Goal: Task Accomplishment & Management: Manage account settings

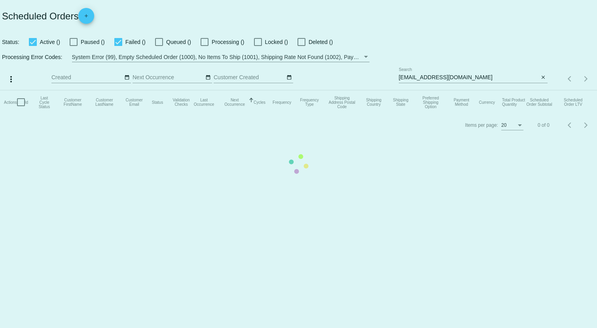
checkbox input "true"
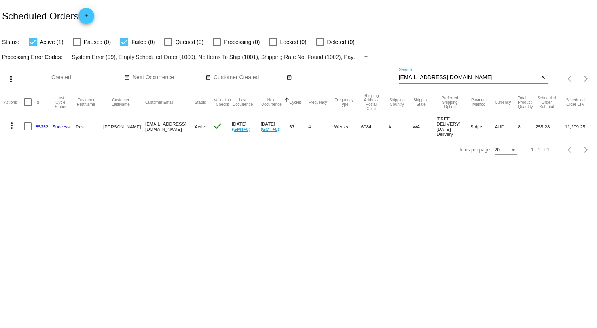
drag, startPoint x: 473, startPoint y: 79, endPoint x: 367, endPoint y: 85, distance: 106.2
click at [367, 85] on div "more_vert Aug Jan Feb Mar [DATE]" at bounding box center [298, 76] width 597 height 28
paste input "[EMAIL_ADDRESS]"
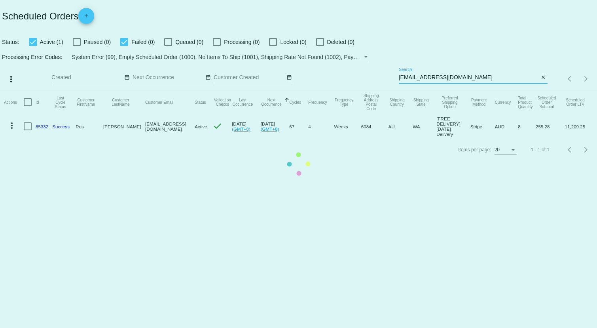
type input "[EMAIL_ADDRESS][DOMAIN_NAME]"
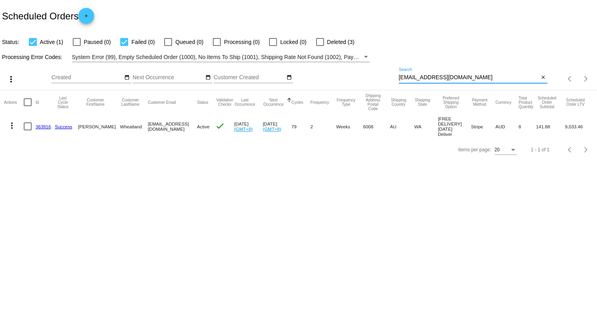
click at [171, 127] on mat-cell "[EMAIL_ADDRESS][DOMAIN_NAME]" at bounding box center [172, 126] width 49 height 25
click at [27, 127] on div at bounding box center [28, 126] width 8 height 8
click at [27, 130] on input "checkbox" at bounding box center [27, 130] width 0 height 0
checkbox input "true"
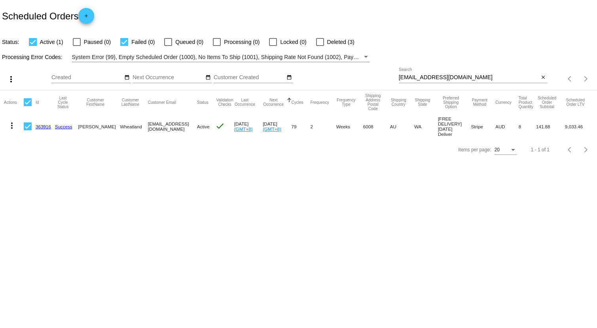
click at [10, 123] on mat-icon "more_vert" at bounding box center [11, 125] width 9 height 9
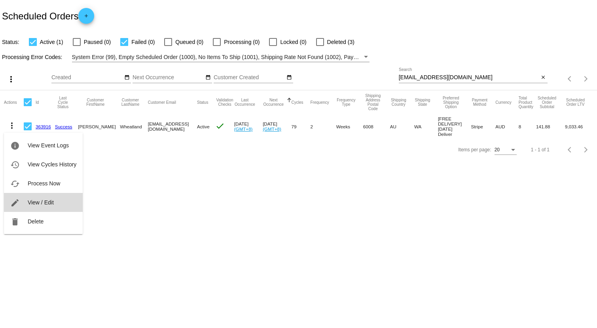
click at [52, 201] on span "View / Edit" at bounding box center [41, 202] width 26 height 6
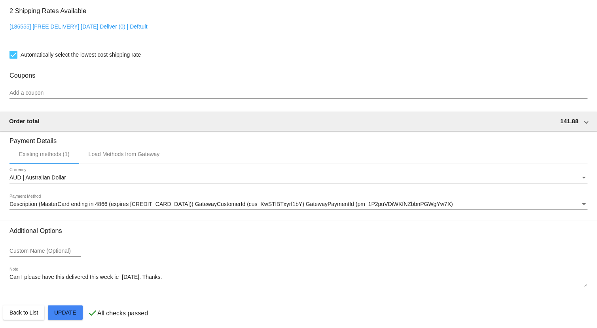
scroll to position [699, 0]
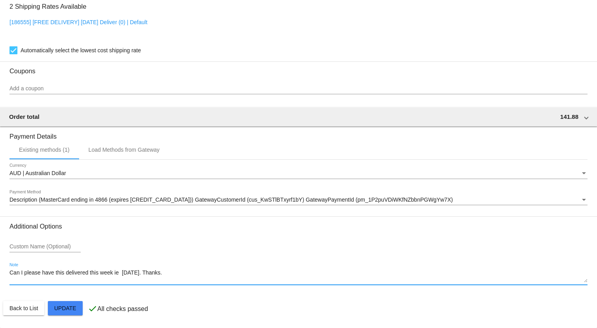
drag, startPoint x: 166, startPoint y: 271, endPoint x: 2, endPoint y: 281, distance: 164.0
